Goal: Navigation & Orientation: Go to known website

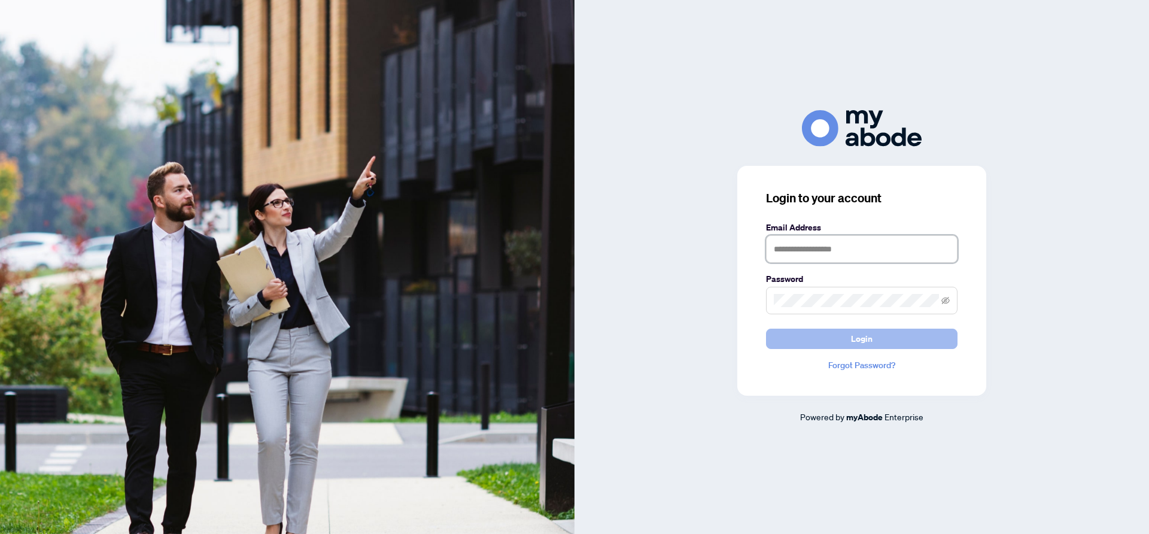
type input "**********"
click at [848, 342] on button "Login" at bounding box center [862, 339] width 192 height 20
